Goal: Transaction & Acquisition: Obtain resource

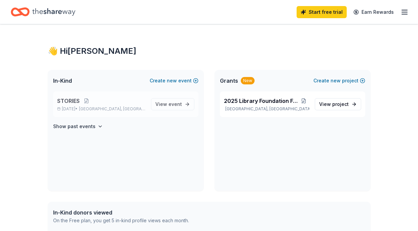
click at [142, 103] on p "STORIES" at bounding box center [101, 101] width 88 height 8
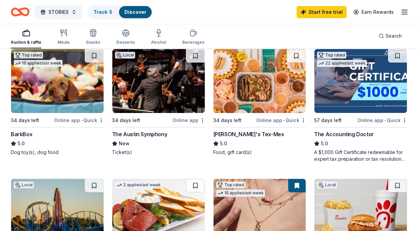
scroll to position [206, 0]
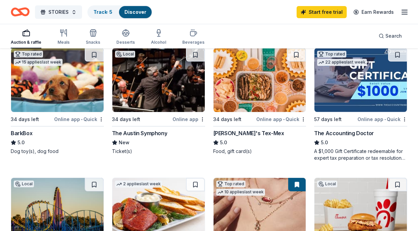
click at [152, 132] on div "The Austin Symphony" at bounding box center [139, 133] width 55 height 8
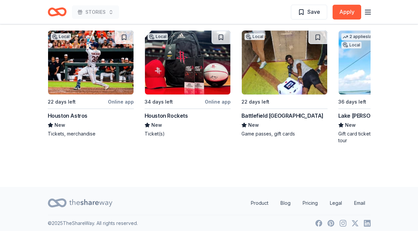
scroll to position [655, 0]
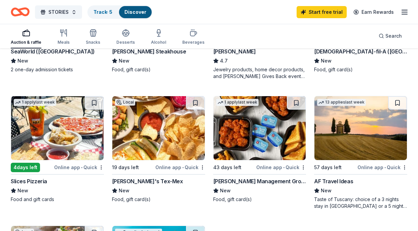
scroll to position [356, 0]
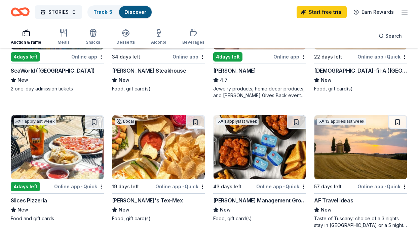
scroll to position [375, 0]
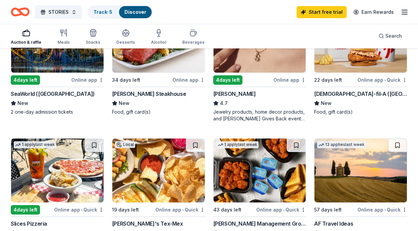
click at [340, 68] on img at bounding box center [360, 41] width 92 height 64
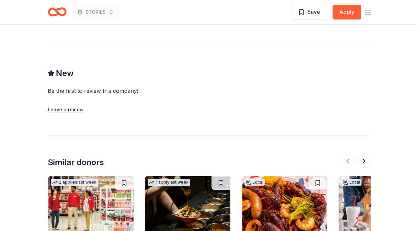
scroll to position [344, 0]
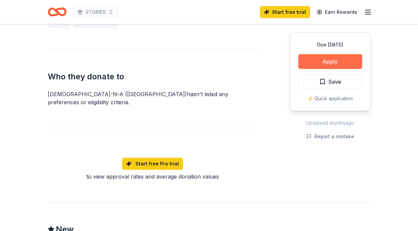
click at [325, 58] on button "Apply" at bounding box center [330, 61] width 64 height 15
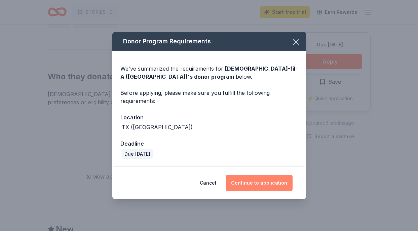
click at [246, 183] on button "Continue to application" at bounding box center [259, 183] width 67 height 16
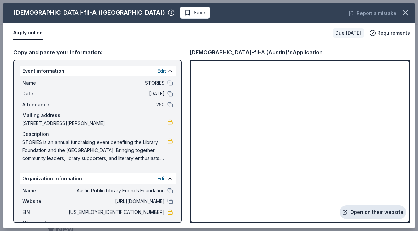
click at [373, 216] on link "Open on their website" at bounding box center [373, 211] width 66 height 13
